Goal: Information Seeking & Learning: Find specific fact

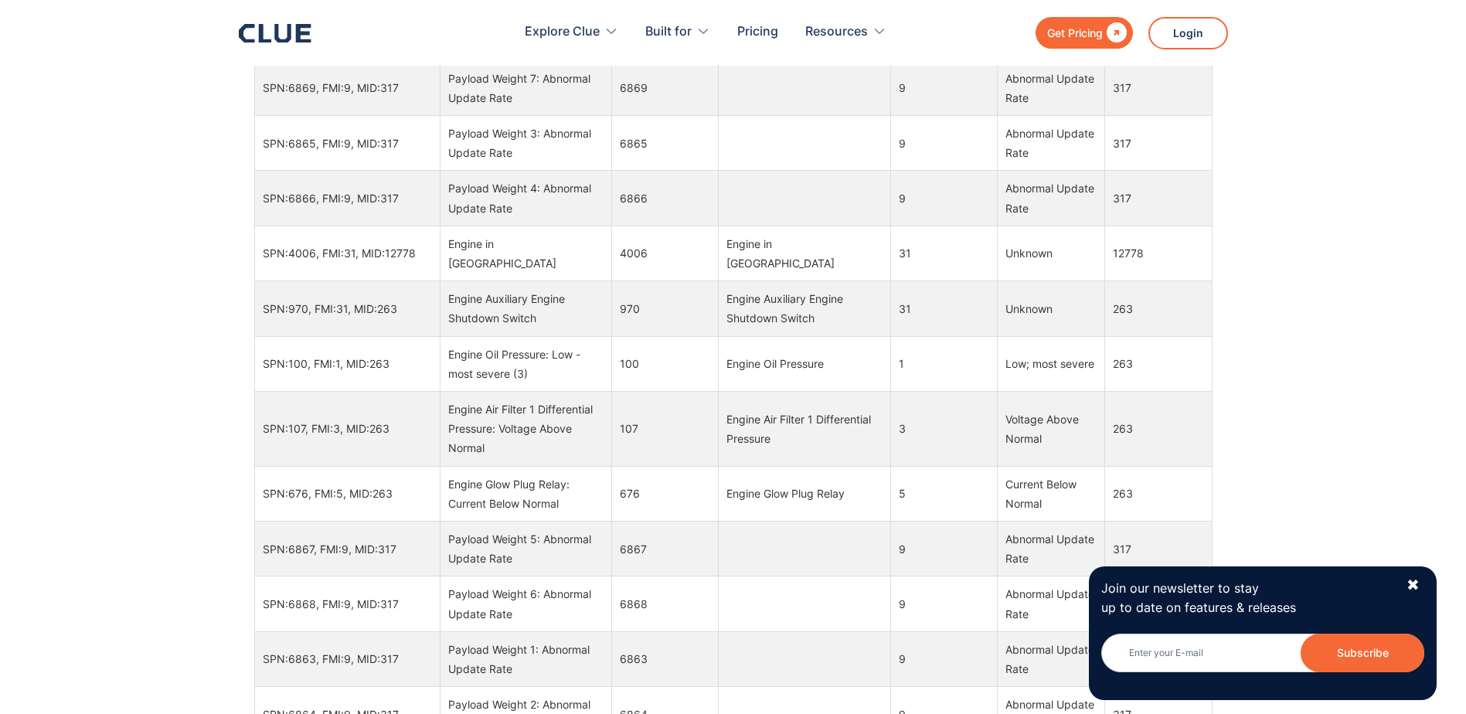
scroll to position [1466, 0]
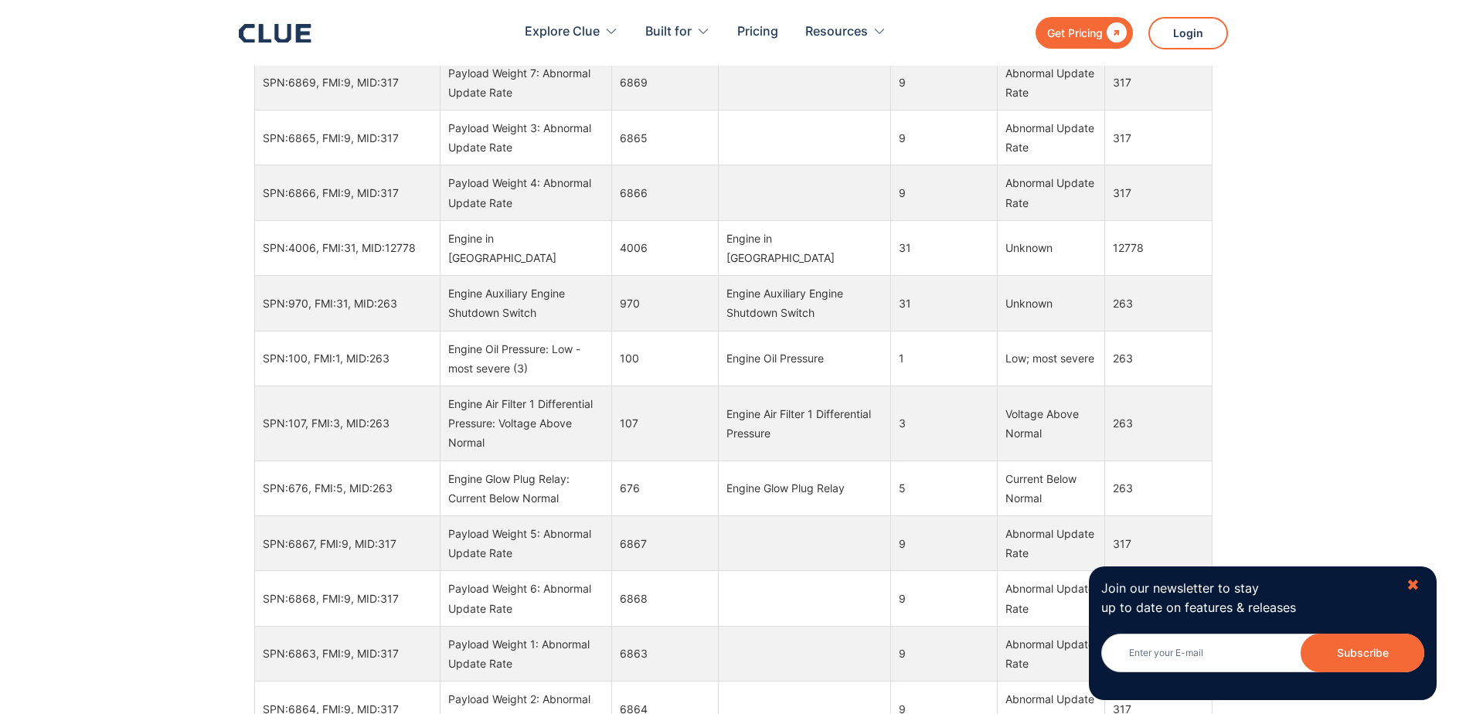
click at [1408, 580] on div "✖" at bounding box center [1413, 585] width 13 height 19
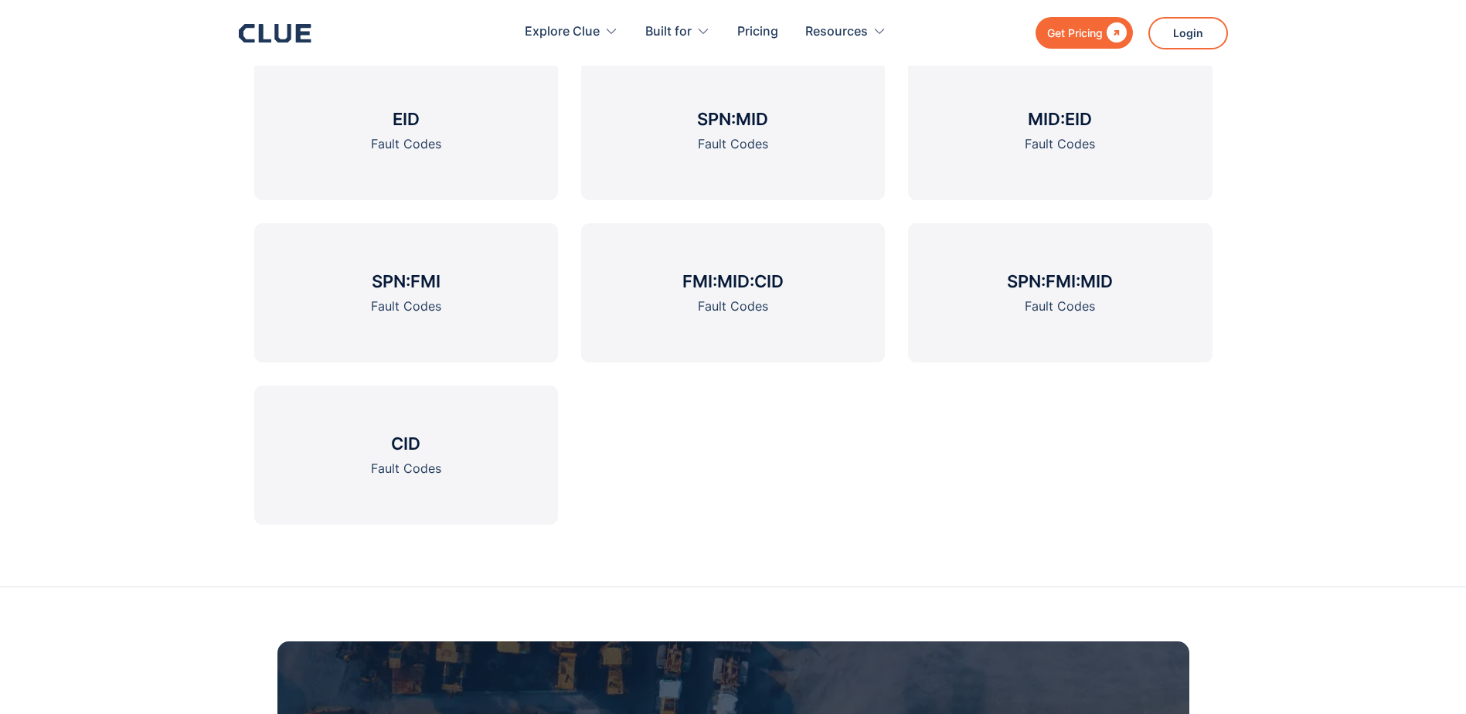
scroll to position [2524, 0]
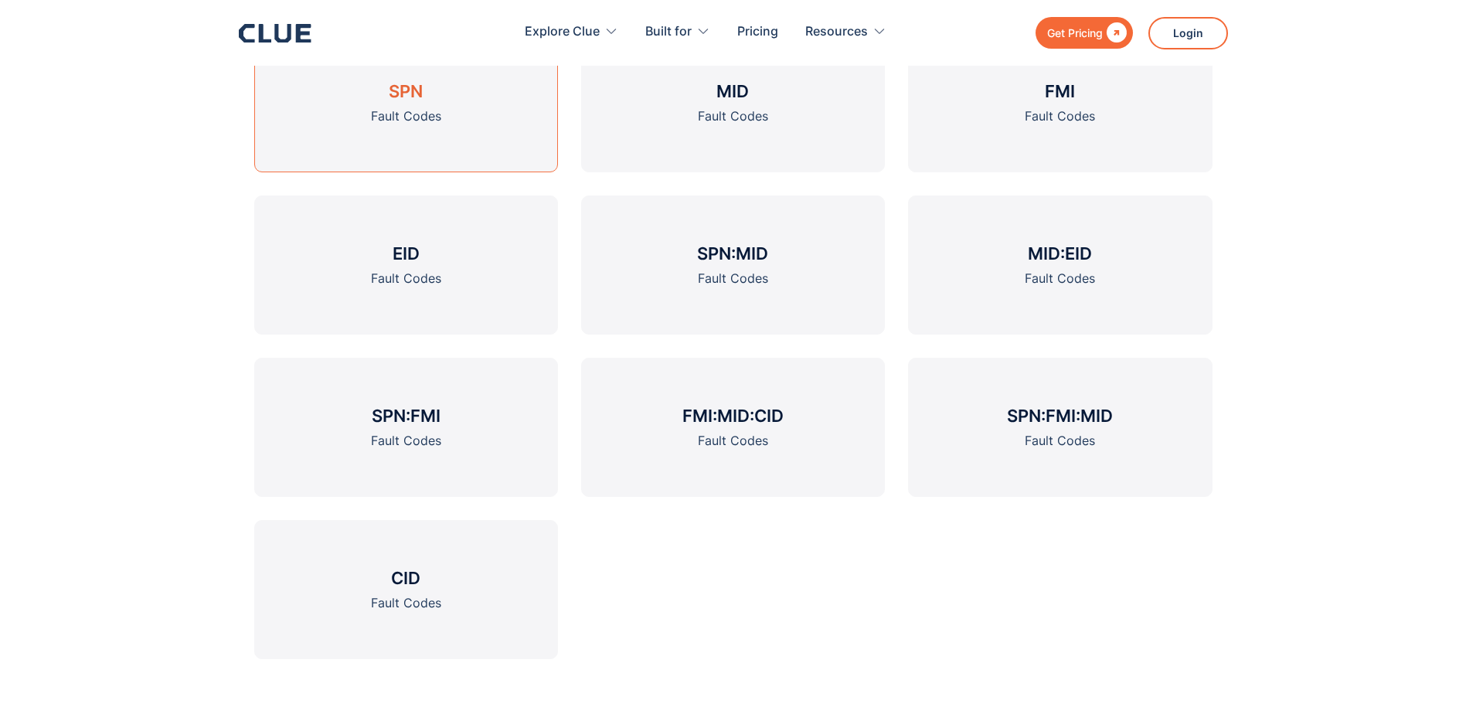
click at [405, 84] on h3 "SPN" at bounding box center [406, 91] width 34 height 23
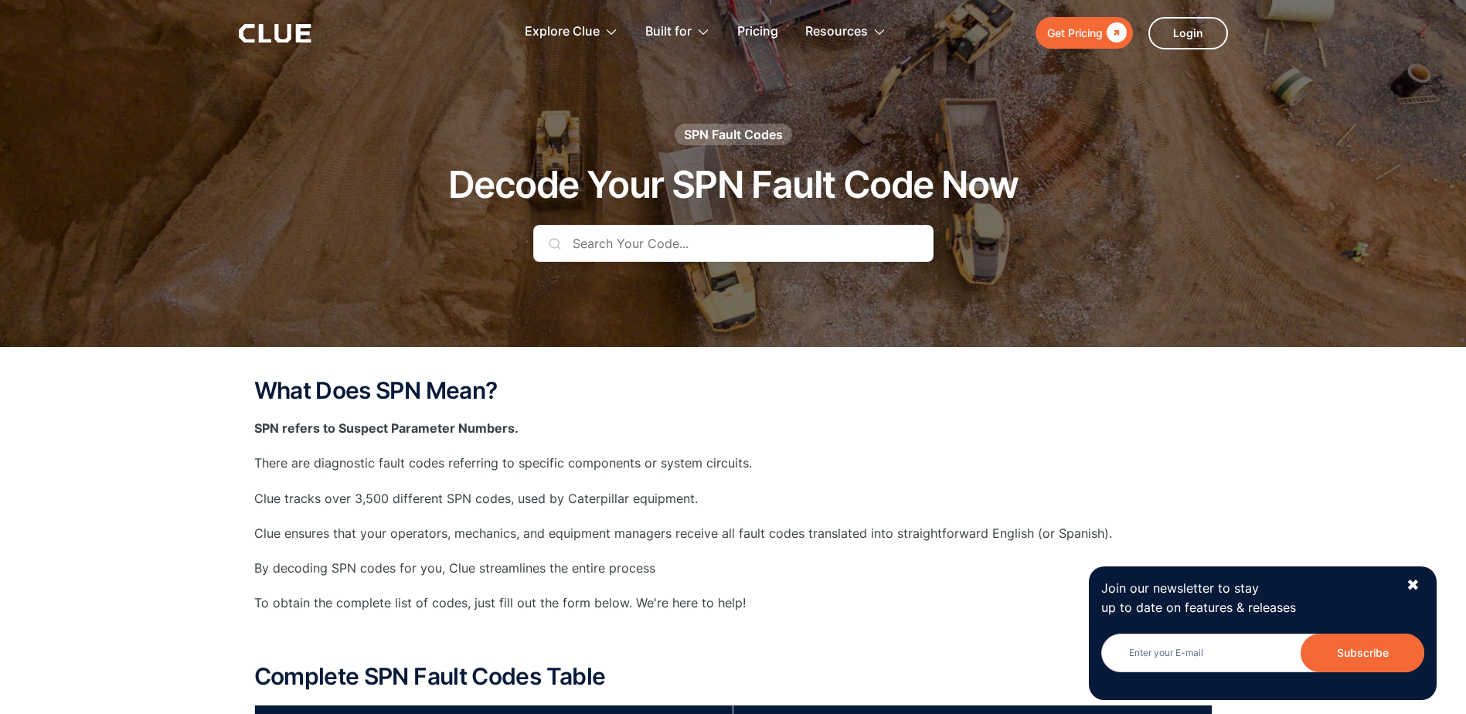
click at [635, 257] on input "text" at bounding box center [733, 243] width 400 height 37
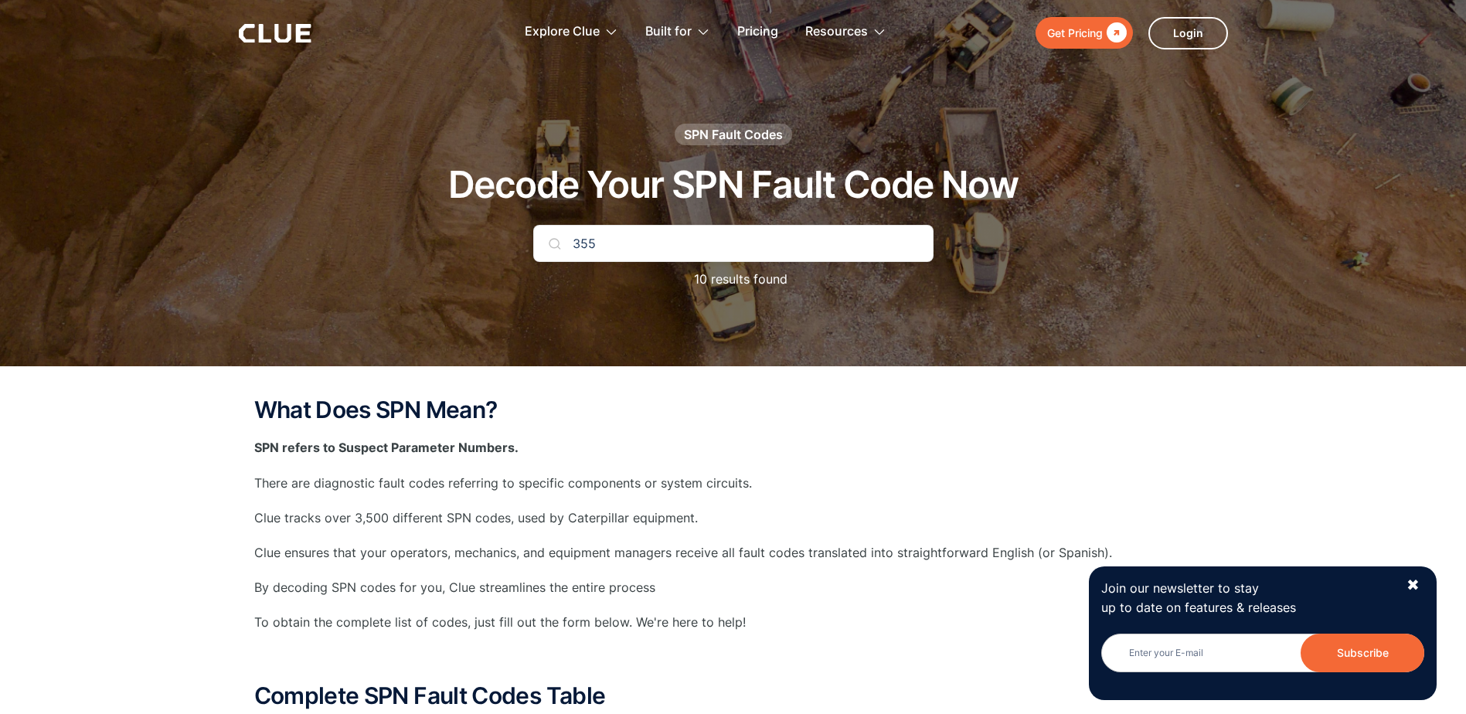
type input "355"
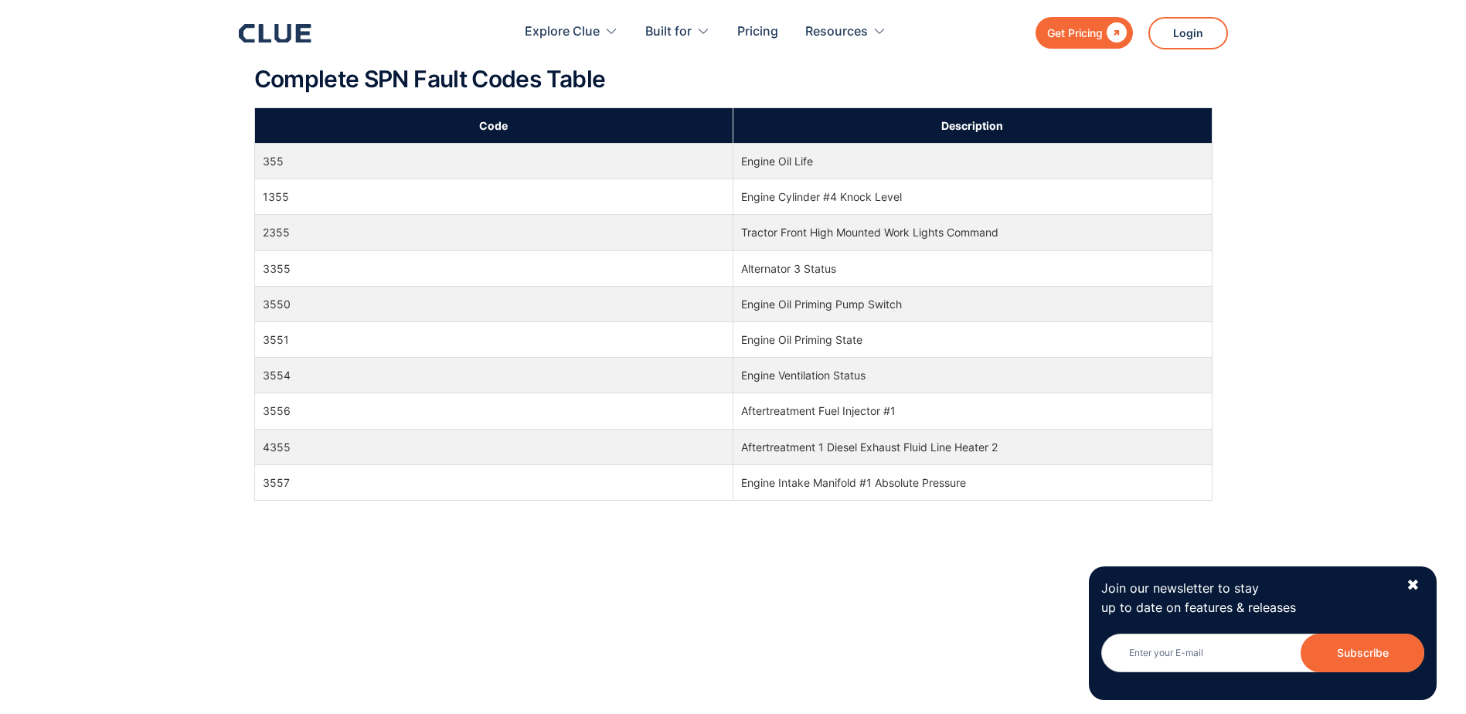
scroll to position [618, 0]
